Goal: Find specific fact: Find contact information

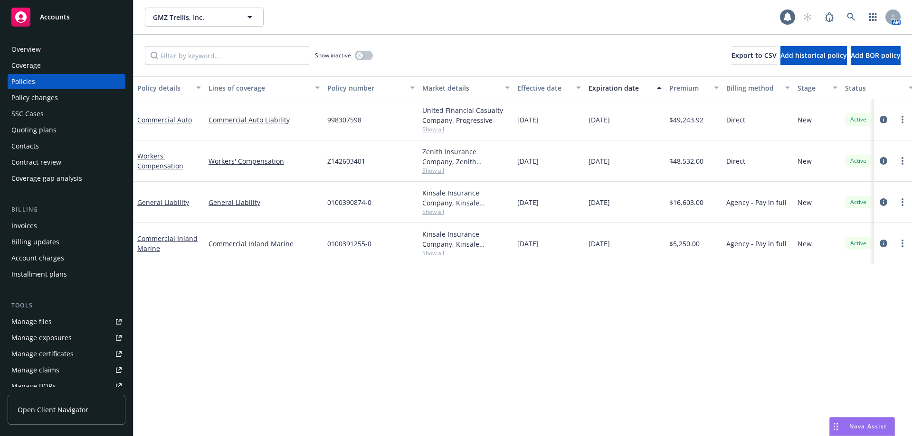
click at [429, 38] on div "Show inactive Export to CSV Add historical policy Add BOR policy" at bounding box center [522, 56] width 778 height 42
click at [141, 165] on link "Workers' Compensation" at bounding box center [160, 161] width 46 height 19
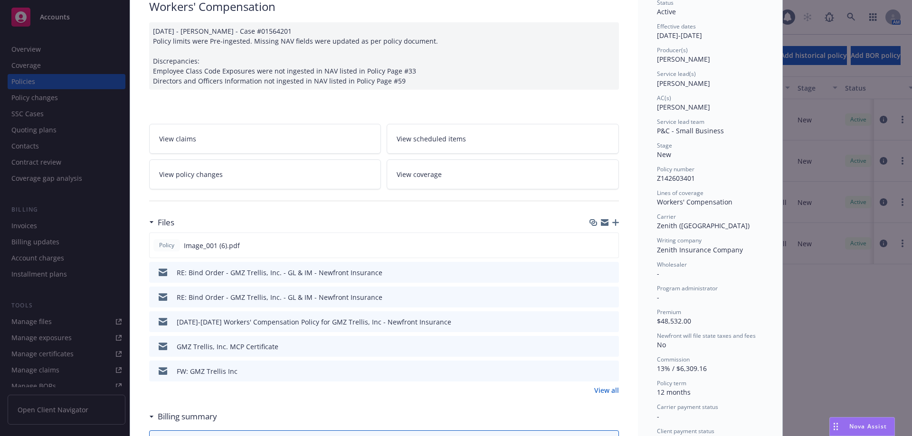
scroll to position [142, 0]
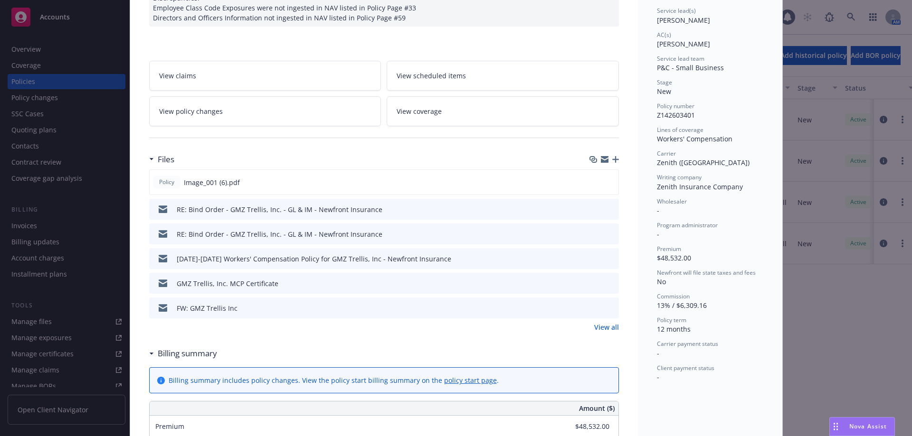
click at [601, 332] on link "View all" at bounding box center [606, 327] width 25 height 10
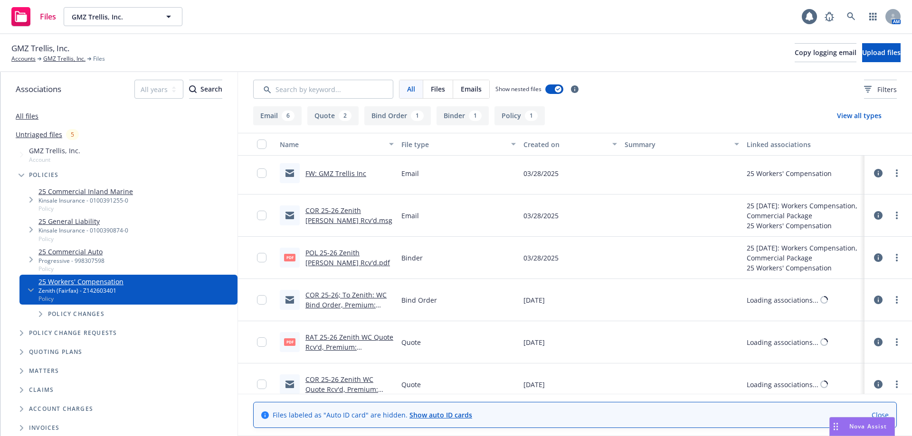
scroll to position [225, 0]
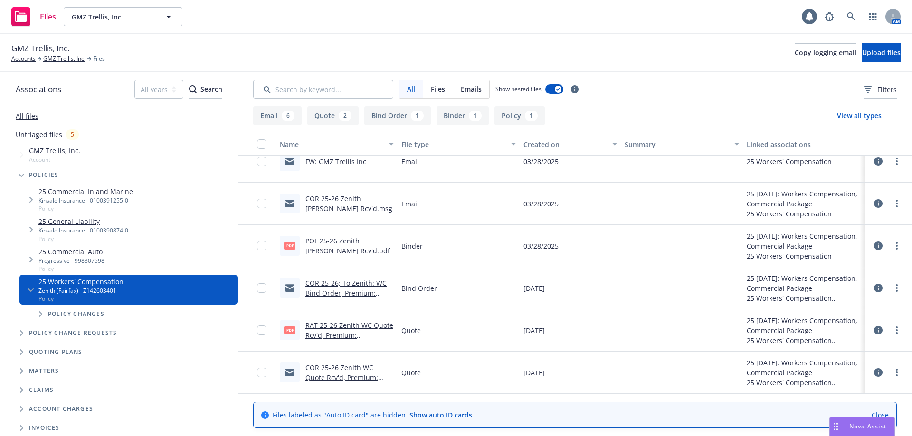
click at [331, 294] on link "COR 25-26; To Zenith: WC Bind Order, Premium: $50,977.msg" at bounding box center [345, 293] width 81 height 29
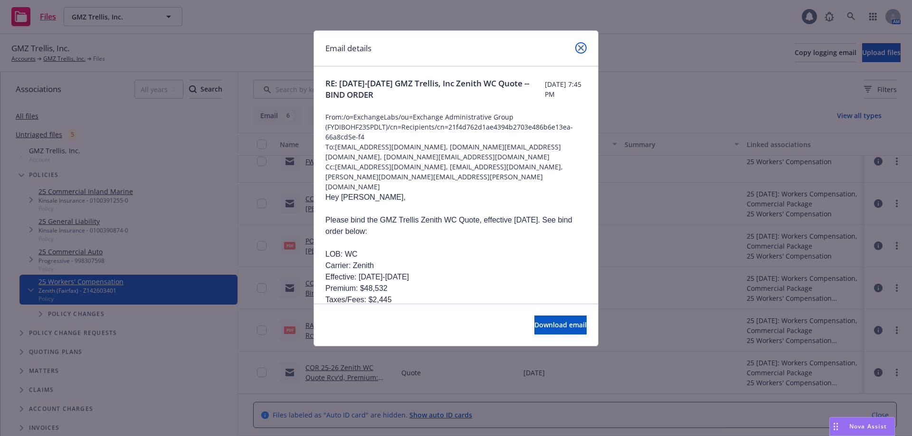
click at [579, 49] on icon "close" at bounding box center [581, 48] width 6 height 6
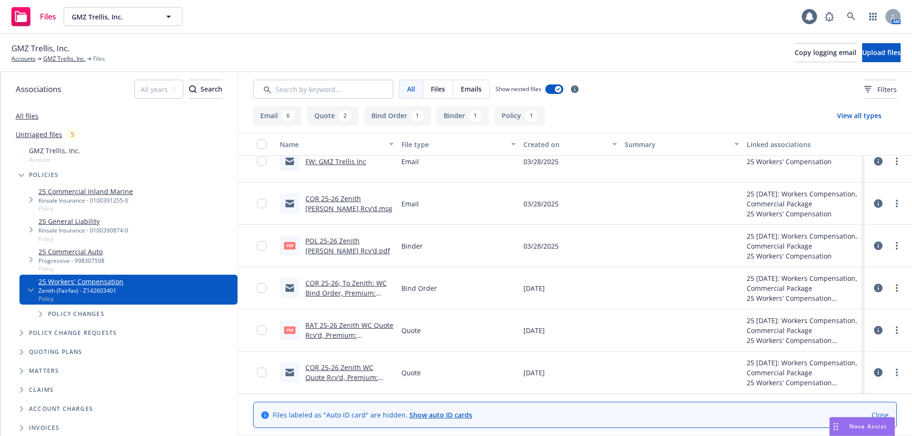
click at [321, 292] on link "COR 25-26; To Zenith: WC Bind Order, Premium: $50,977.msg" at bounding box center [345, 293] width 81 height 29
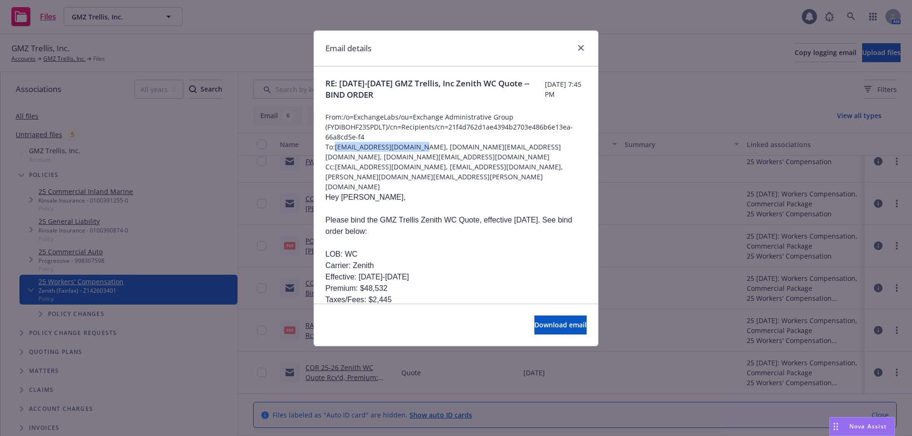
drag, startPoint x: 418, startPoint y: 148, endPoint x: 335, endPoint y: 147, distance: 82.6
click at [335, 147] on span "To: jhalverson@thezenith.com, mike.bone@newfront.com, sahleem.julien@newfront.c…" at bounding box center [455, 152] width 261 height 20
copy span "jhalverson@thezenith.com"
click at [580, 49] on icon "close" at bounding box center [581, 48] width 6 height 6
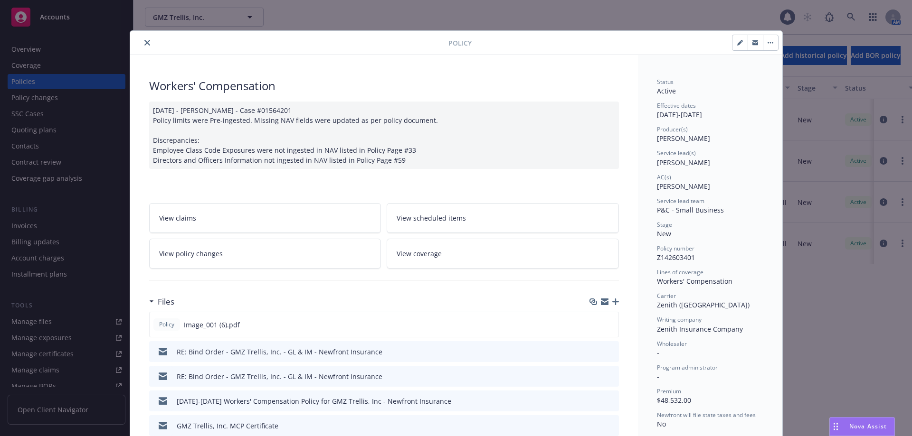
click at [752, 41] on icon "button" at bounding box center [755, 41] width 6 height 2
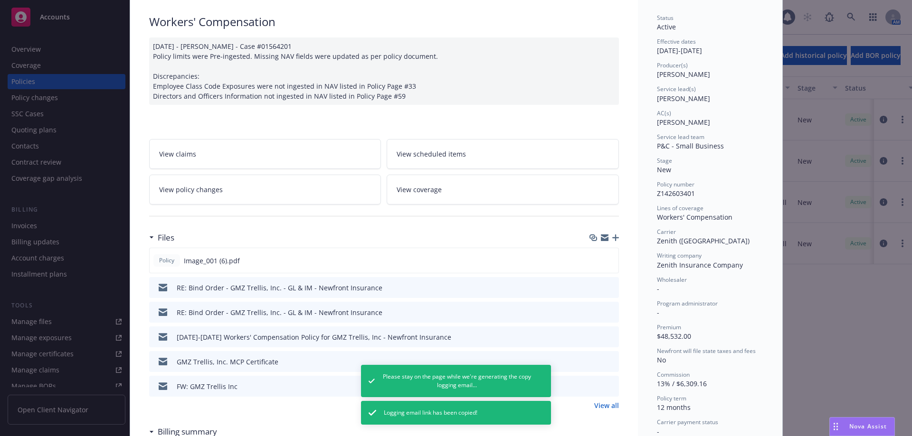
scroll to position [142, 0]
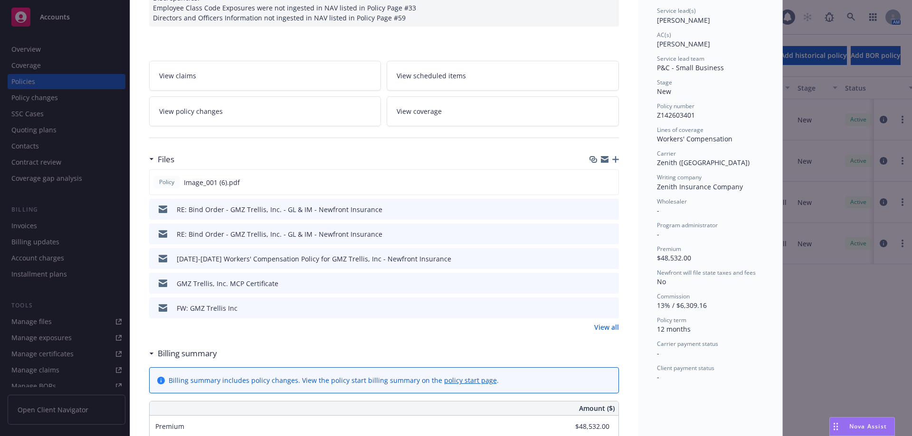
click at [596, 327] on link "View all" at bounding box center [606, 327] width 25 height 10
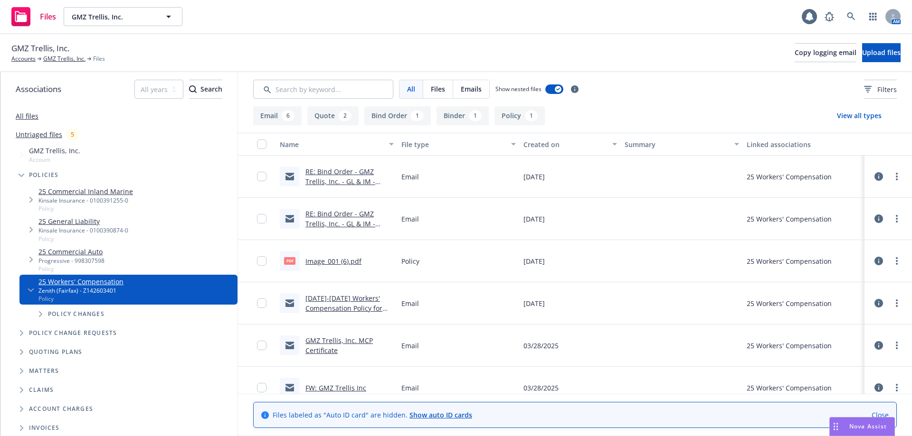
click at [321, 224] on link "RE: Bind Order - GMZ Trellis, Inc. - GL & IM - Newfront Insurance" at bounding box center [340, 223] width 70 height 29
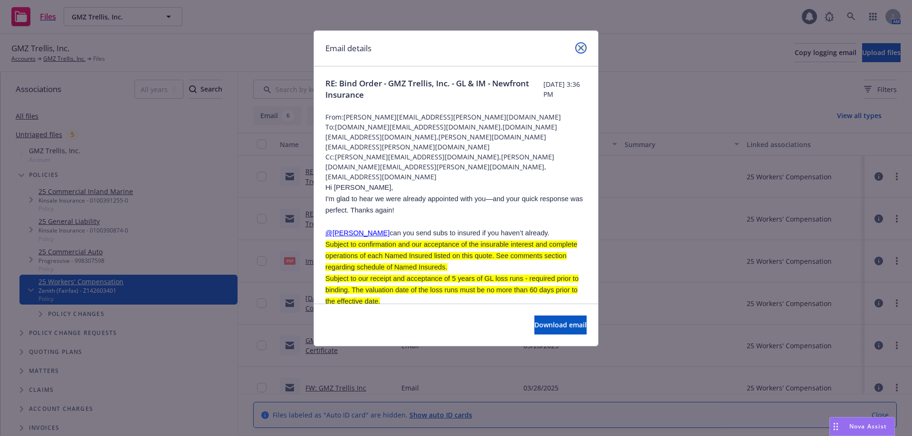
click at [578, 47] on icon "close" at bounding box center [581, 48] width 6 height 6
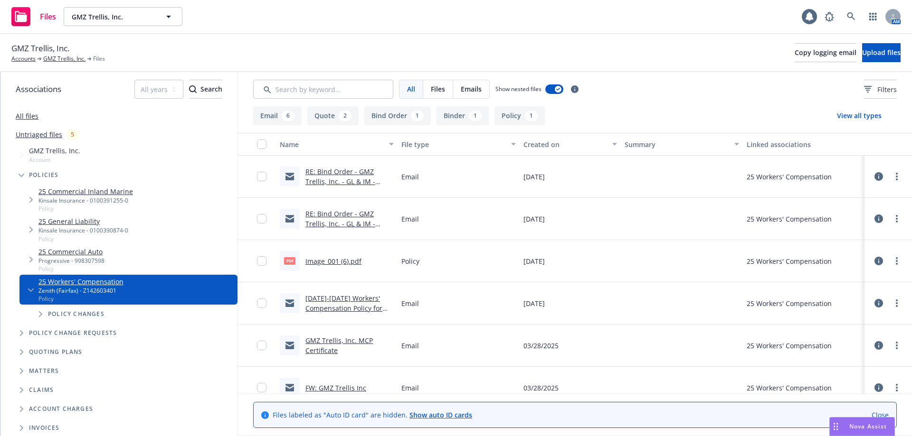
click at [335, 309] on link "2025-2026 Workers' Compensation Policy for GMZ Trellis, Inc - Newfront Insurance" at bounding box center [347, 313] width 85 height 39
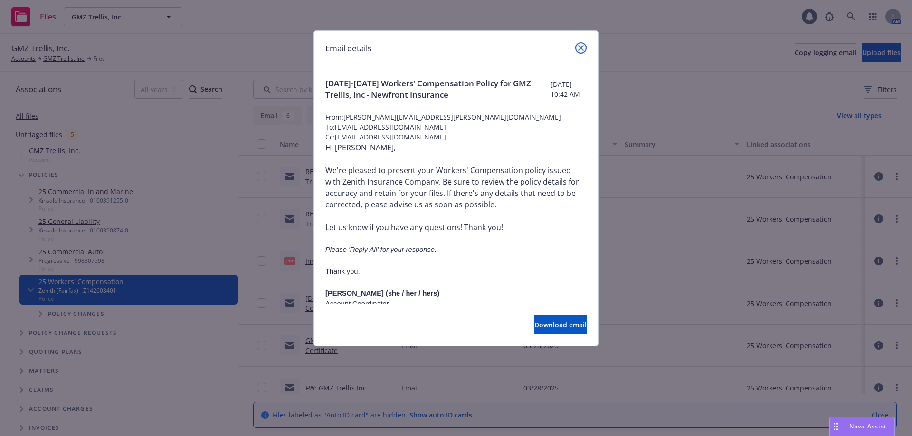
click at [580, 48] on icon "close" at bounding box center [581, 48] width 6 height 6
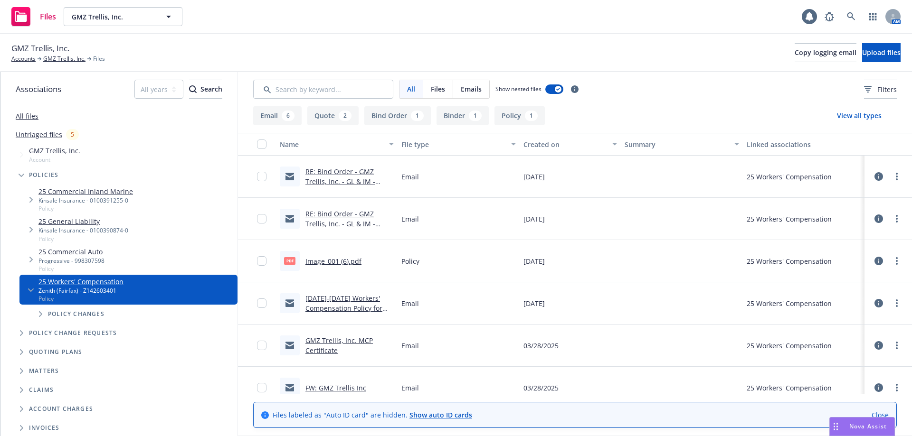
click at [316, 223] on link "RE: Bind Order - GMZ Trellis, Inc. - GL & IM - Newfront Insurance" at bounding box center [340, 223] width 70 height 29
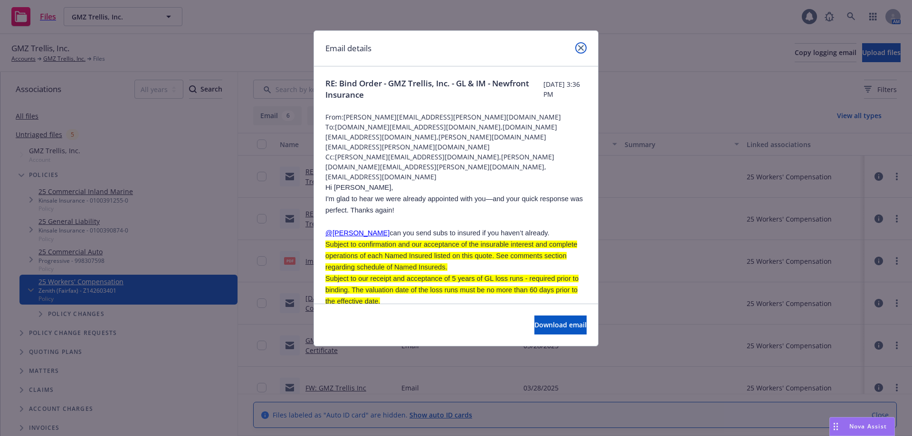
click at [575, 50] on link "close" at bounding box center [580, 47] width 11 height 11
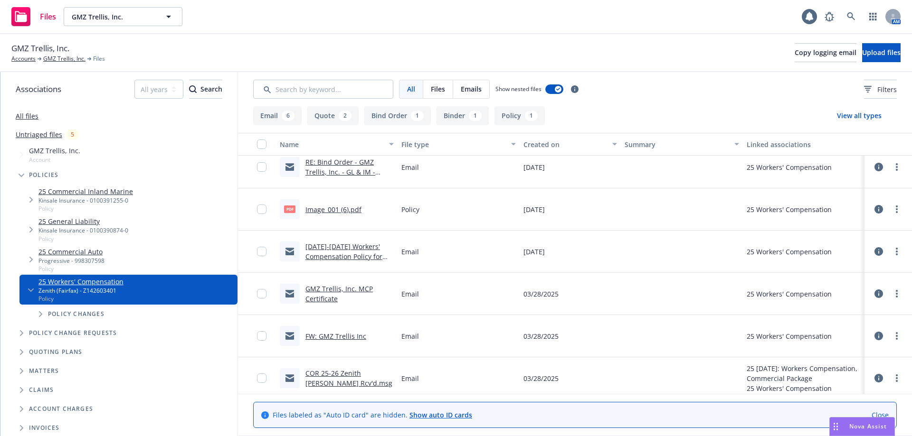
scroll to position [142, 0]
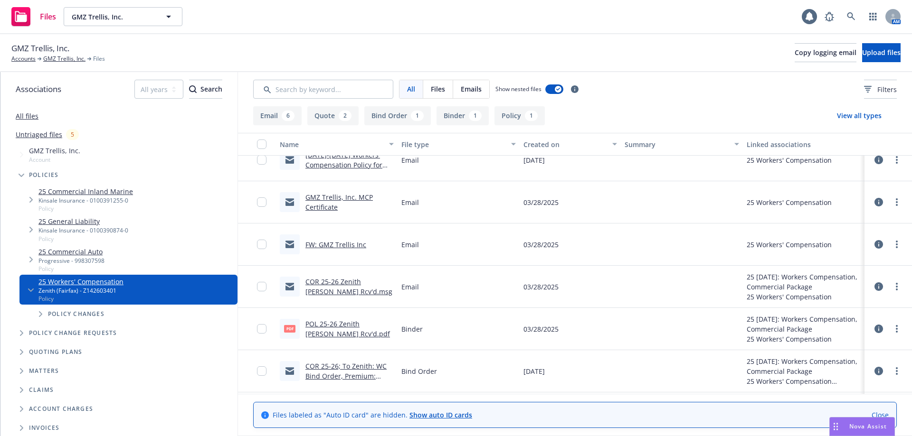
click at [329, 247] on link "FW: GMZ Trellis Inc" at bounding box center [335, 244] width 61 height 9
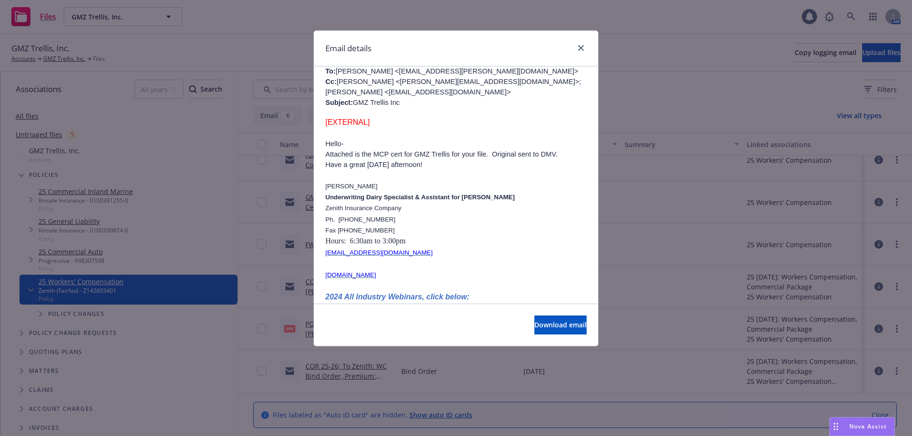
scroll to position [237, 0]
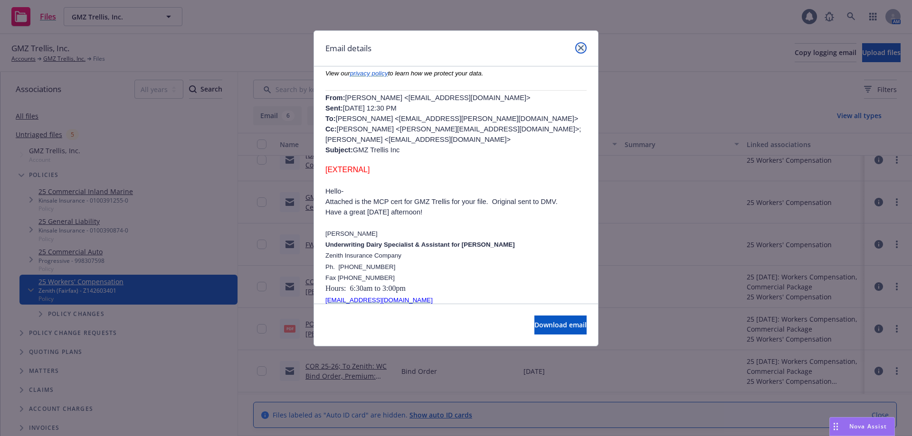
click at [580, 50] on icon "close" at bounding box center [581, 48] width 6 height 6
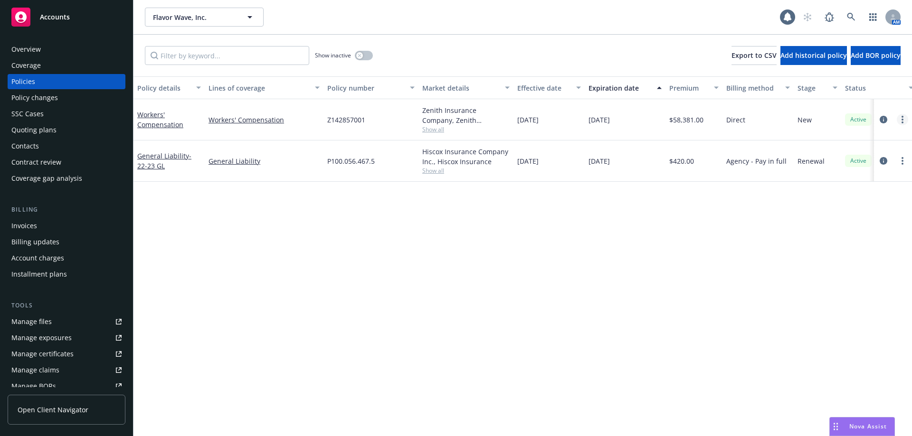
click at [900, 124] on link "more" at bounding box center [902, 119] width 11 height 11
click at [834, 251] on link "Copy logging email" at bounding box center [852, 253] width 112 height 19
click at [19, 57] on div "Overview Coverage Policies Policy changes SSC Cases Quoting plans Contacts Cont…" at bounding box center [67, 114] width 118 height 144
click at [34, 46] on div "Overview" at bounding box center [25, 49] width 29 height 15
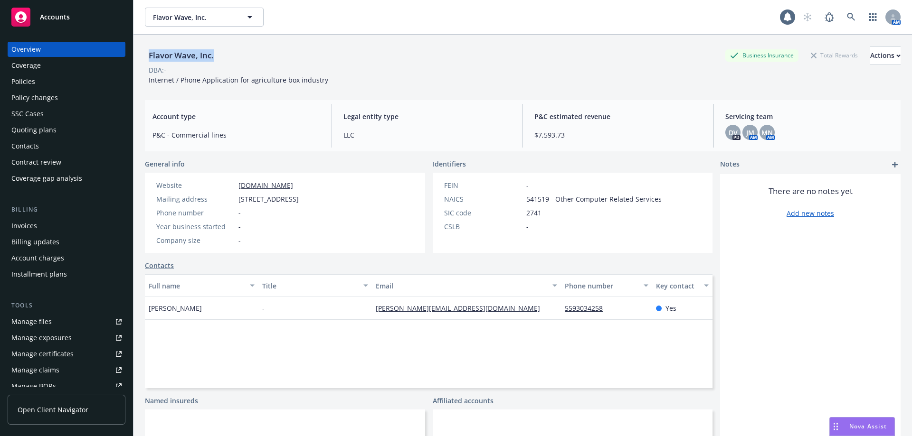
drag, startPoint x: 221, startPoint y: 55, endPoint x: 147, endPoint y: 54, distance: 73.6
click at [147, 54] on div "Flavor Wave, Inc. Business Insurance Total Rewards Actions" at bounding box center [523, 55] width 756 height 19
copy div "Flavor Wave, Inc."
click at [54, 82] on div "Policies" at bounding box center [66, 81] width 110 height 15
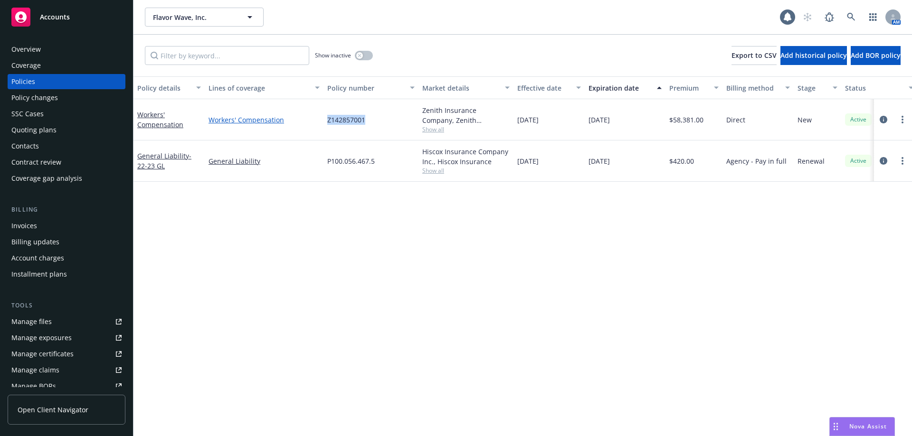
drag, startPoint x: 375, startPoint y: 121, endPoint x: 303, endPoint y: 119, distance: 71.8
click at [305, 119] on div "Workers' Compensation Workers' Compensation Z142857001 Zenith Insurance Company…" at bounding box center [591, 119] width 917 height 41
copy div "Z142857001"
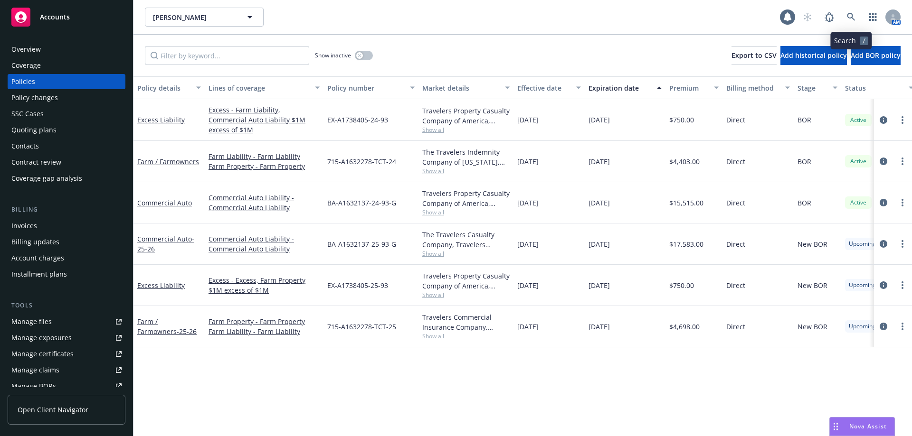
click at [853, 18] on icon at bounding box center [851, 17] width 9 height 9
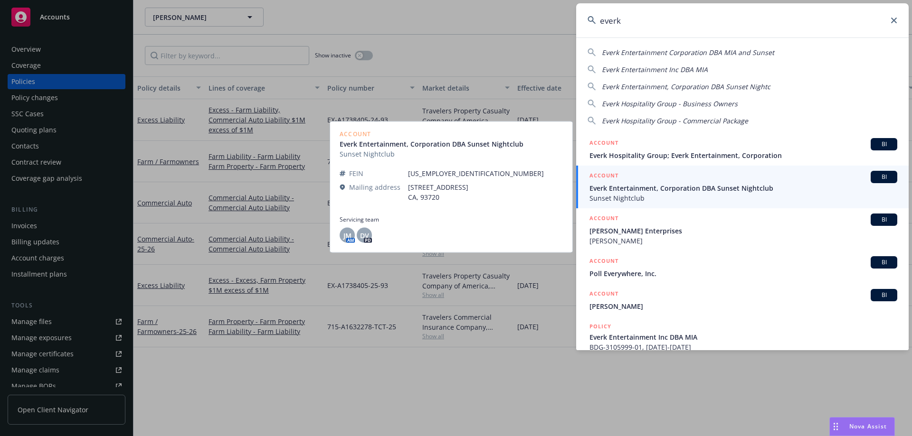
type input "everk"
click at [625, 187] on span "Everk Entertainment, Corporation DBA Sunset Nightclub" at bounding box center [743, 188] width 308 height 10
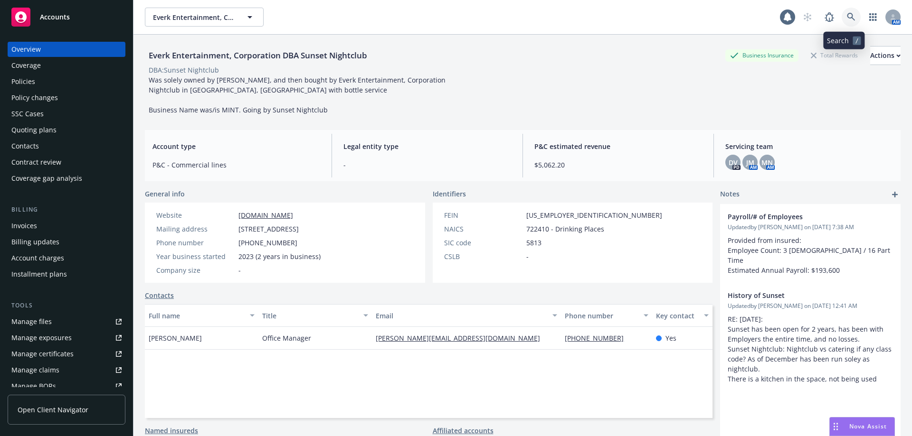
click at [847, 19] on icon at bounding box center [851, 17] width 9 height 9
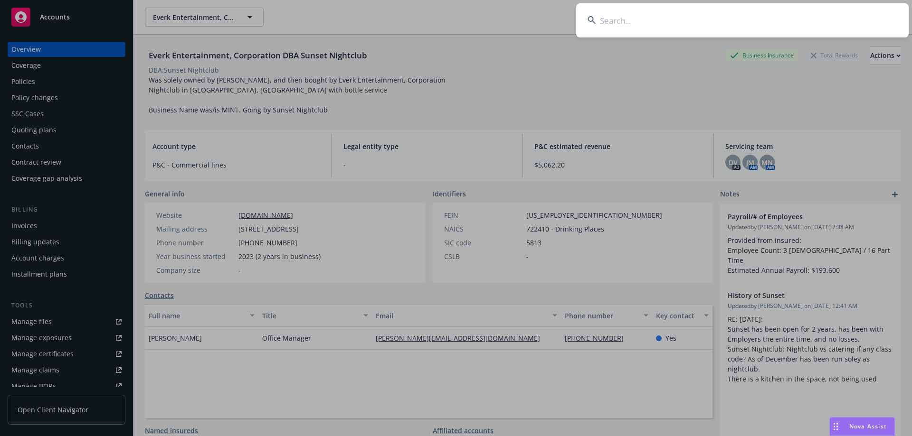
click at [616, 18] on input at bounding box center [742, 20] width 332 height 34
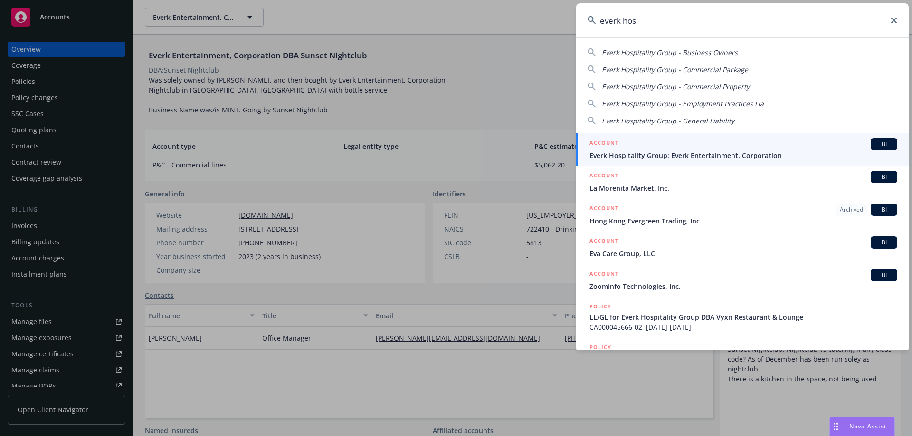
type input "everk hos"
click at [620, 149] on div "ACCOUNT BI" at bounding box center [743, 144] width 308 height 12
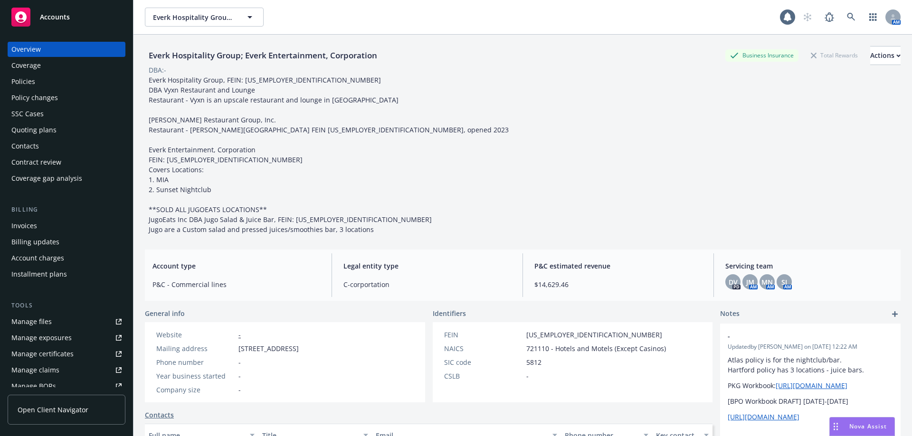
click at [45, 231] on div "Invoices" at bounding box center [66, 225] width 110 height 15
